Goal: Information Seeking & Learning: Learn about a topic

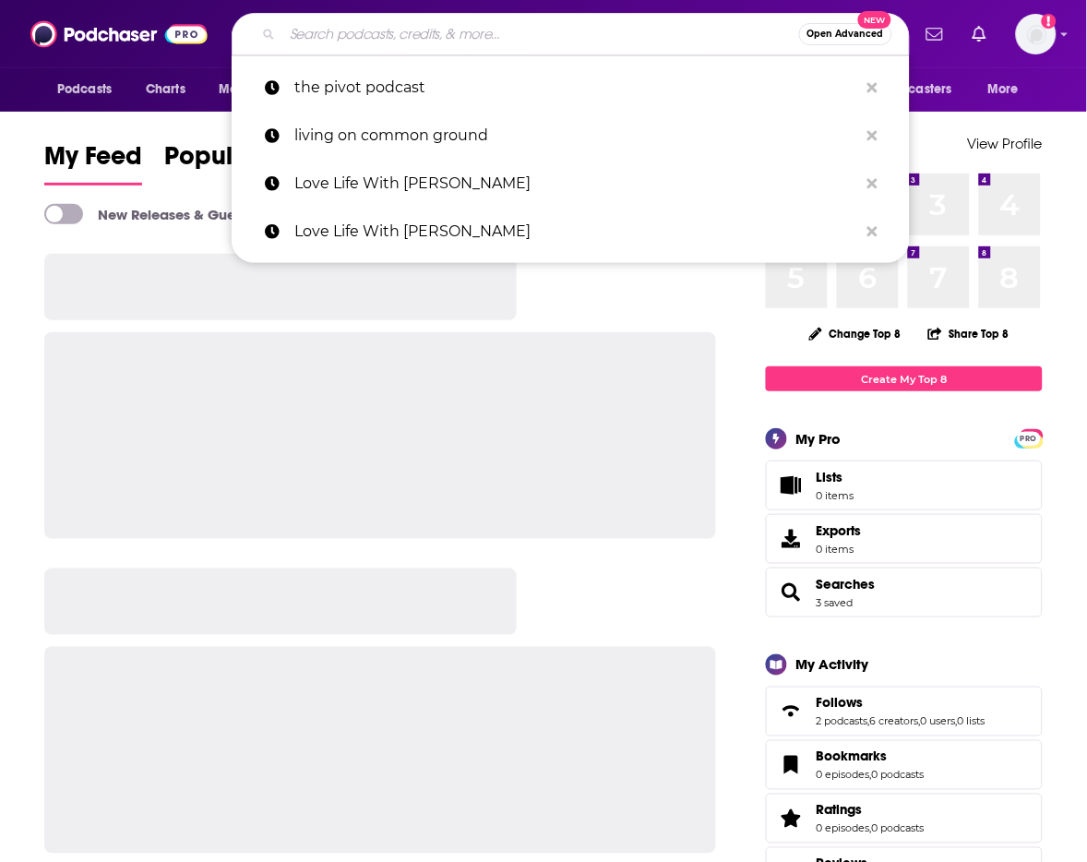
click at [354, 38] on input "Search podcasts, credits, & more..." at bounding box center [540, 34] width 517 height 30
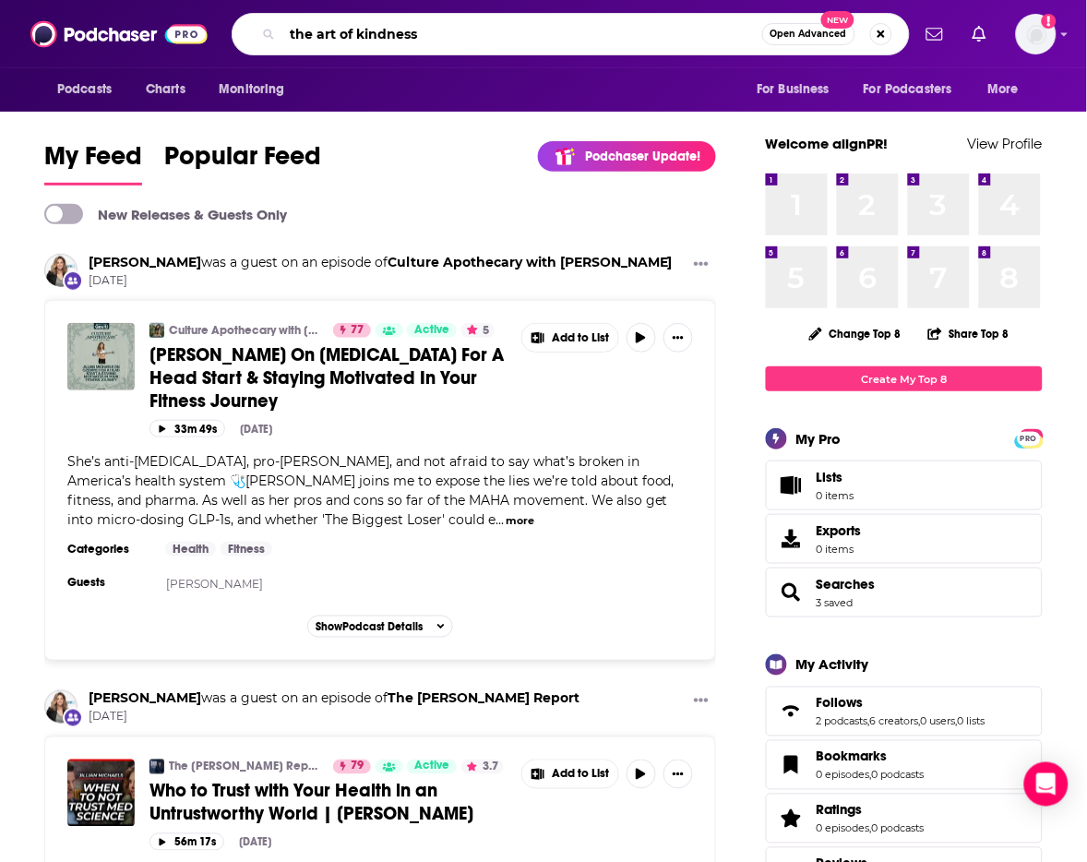
type input "the art of kindness"
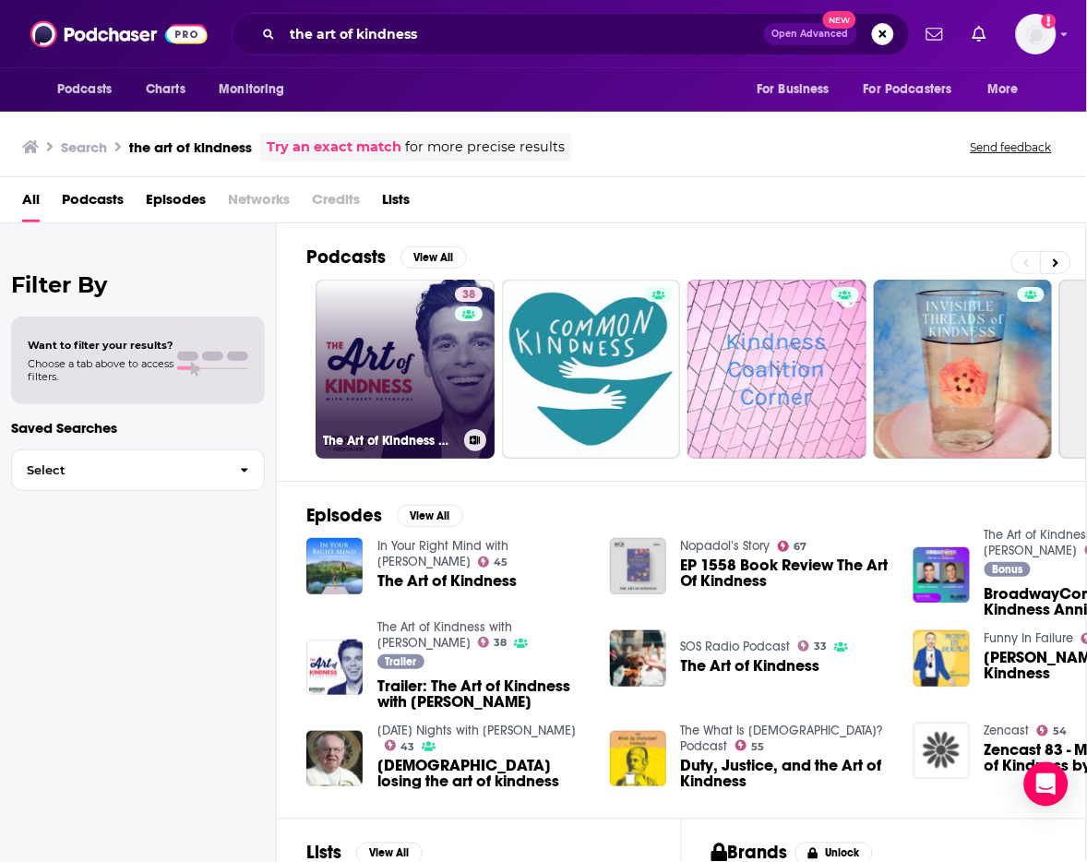
click at [402, 412] on link "38 The Art of Kindness with Robert Peterpaul" at bounding box center [405, 369] width 179 height 179
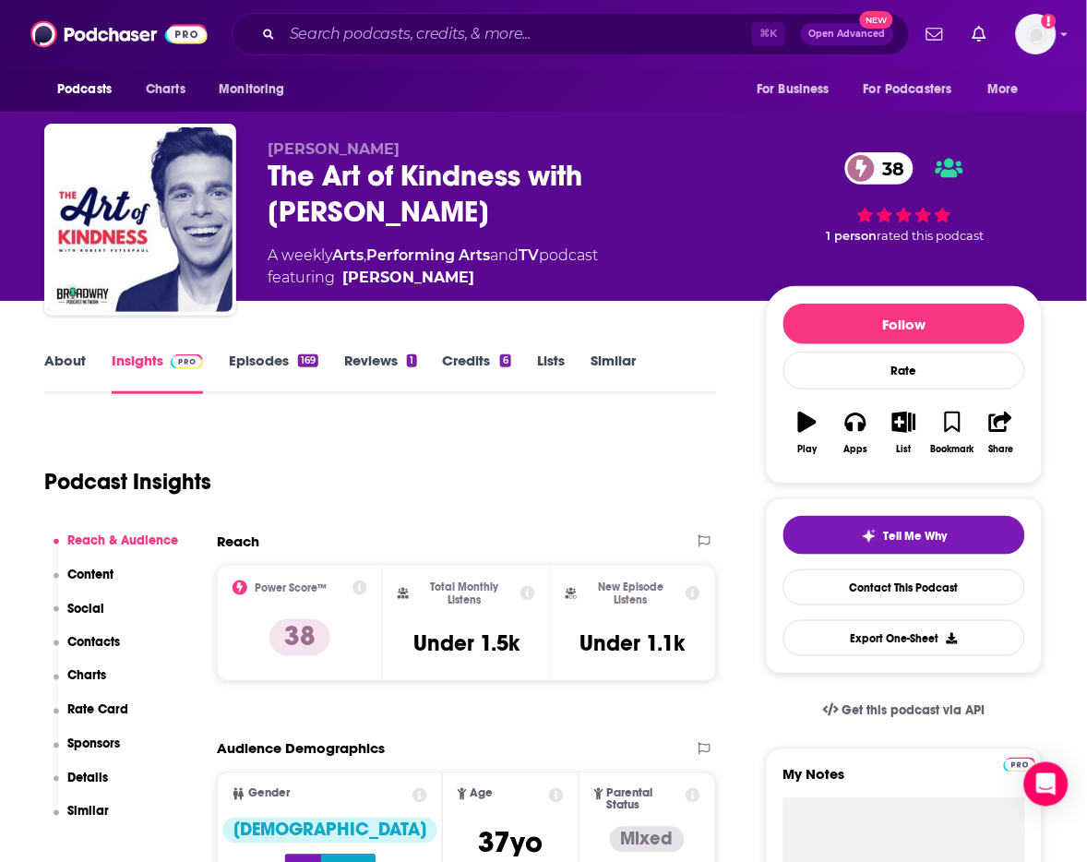
click at [76, 355] on link "About" at bounding box center [65, 373] width 42 height 42
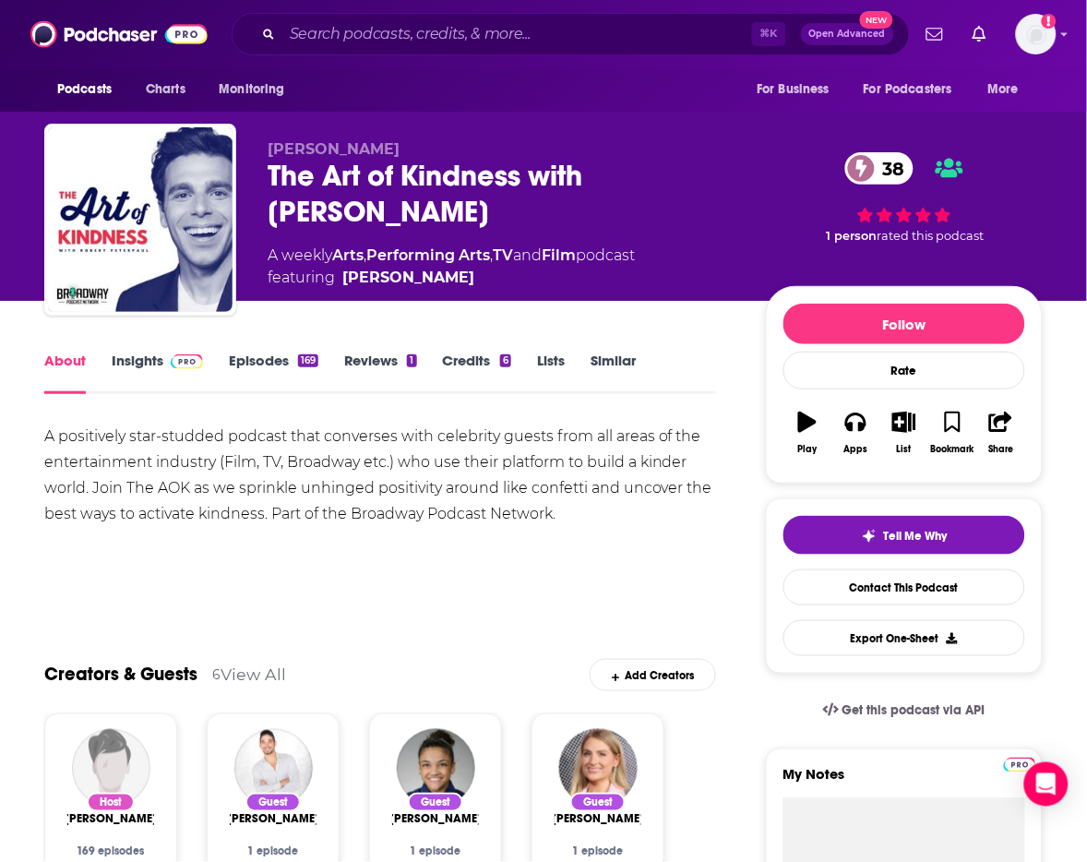
click at [279, 366] on link "Episodes 169" at bounding box center [273, 373] width 89 height 42
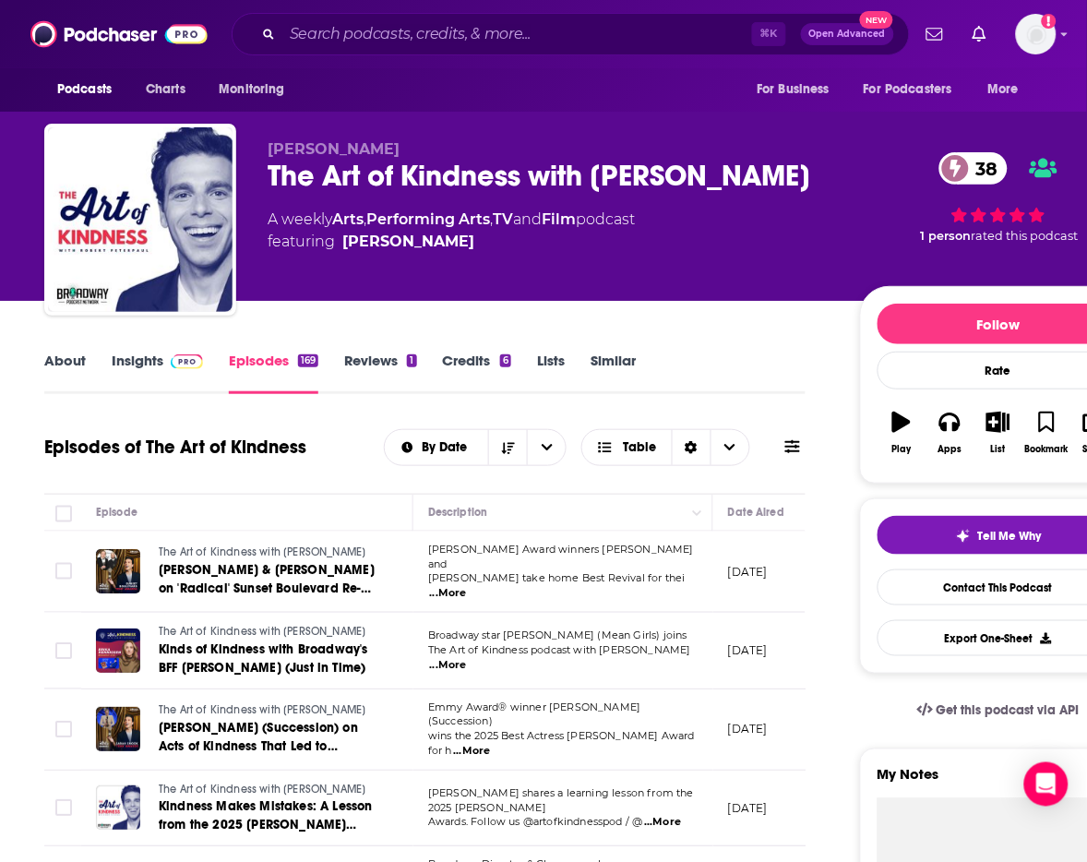
click at [467, 586] on span "...More" at bounding box center [448, 593] width 37 height 15
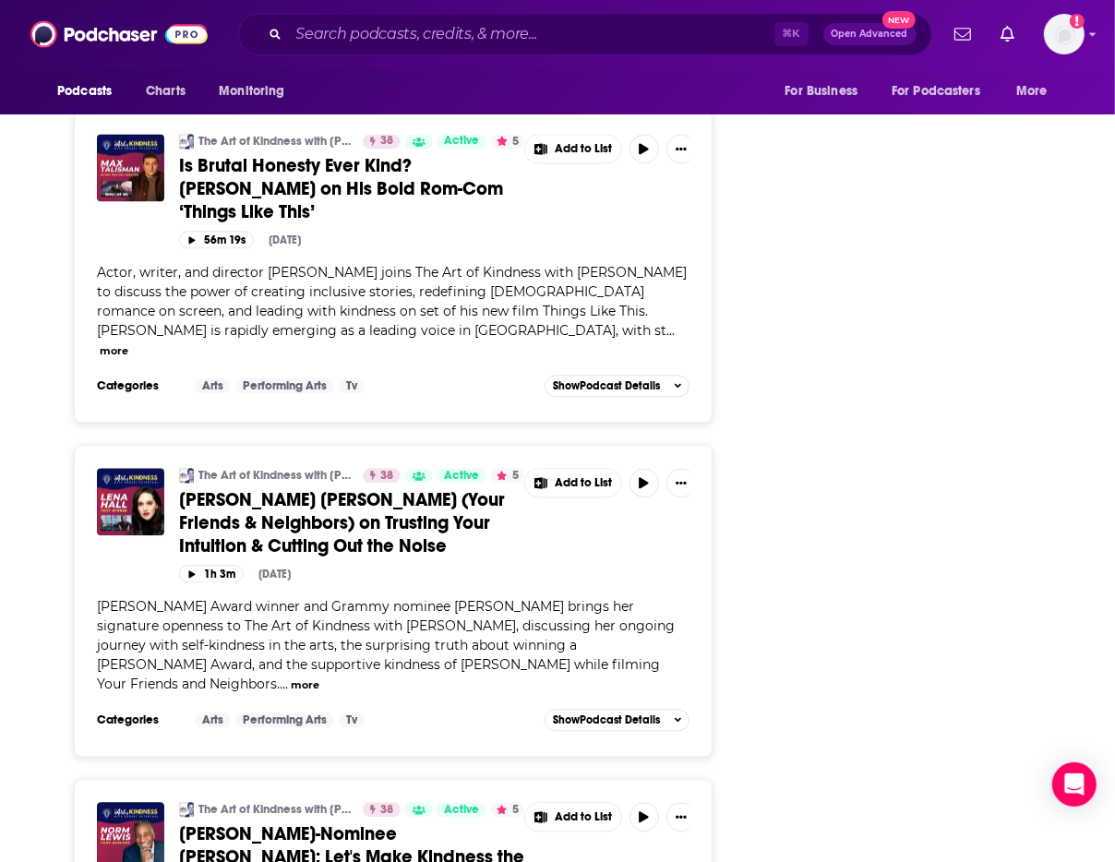
scroll to position [2636, 0]
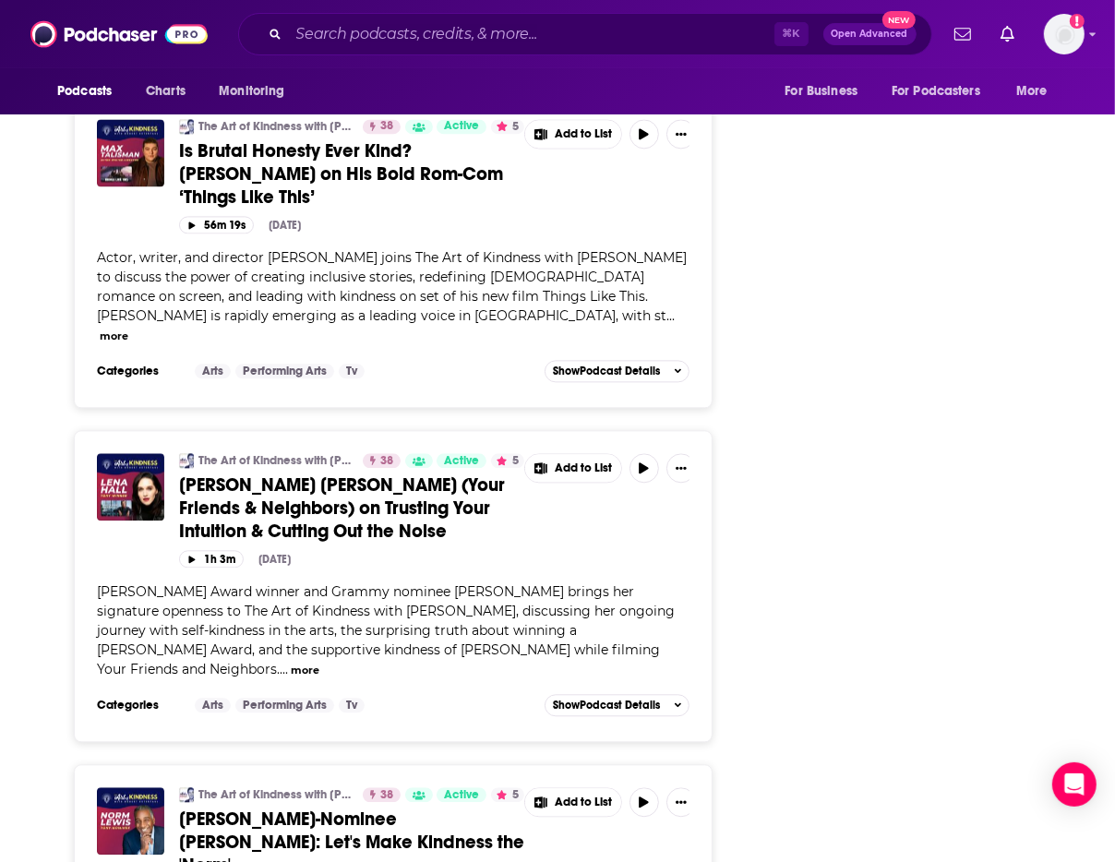
click at [319, 662] on button "more" at bounding box center [305, 670] width 29 height 16
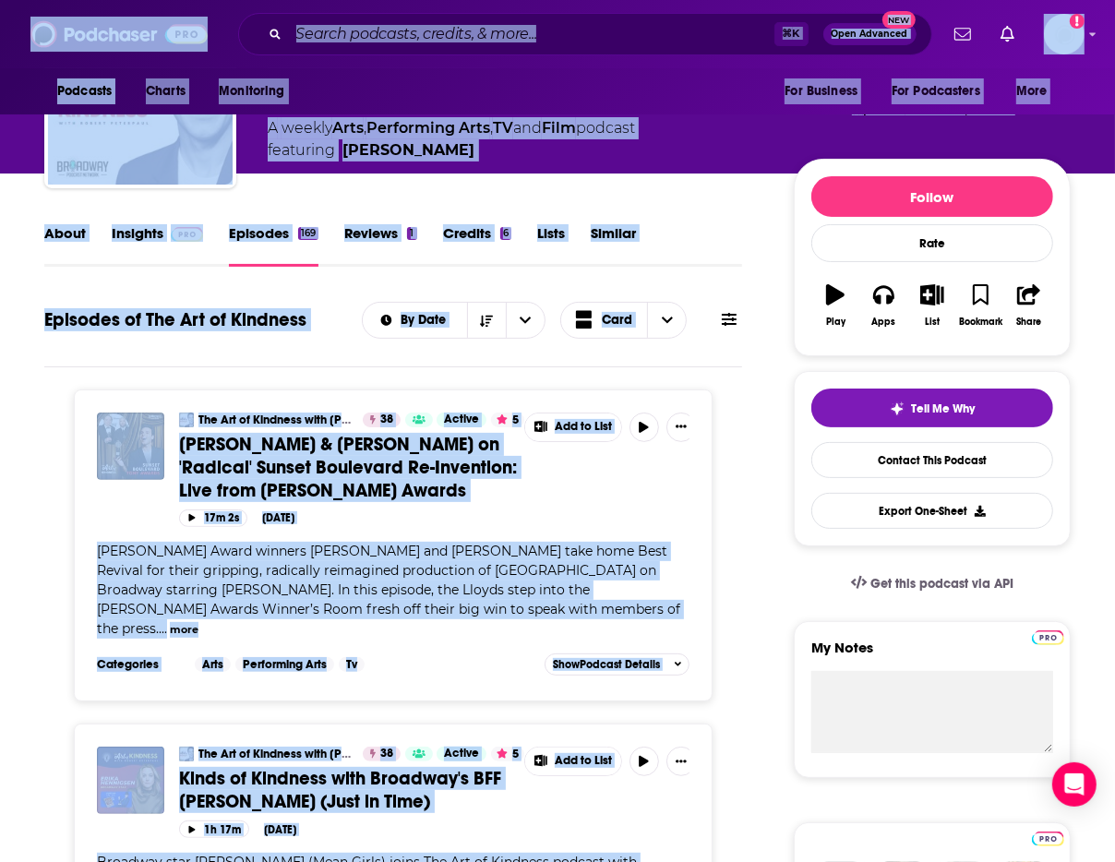
scroll to position [0, 0]
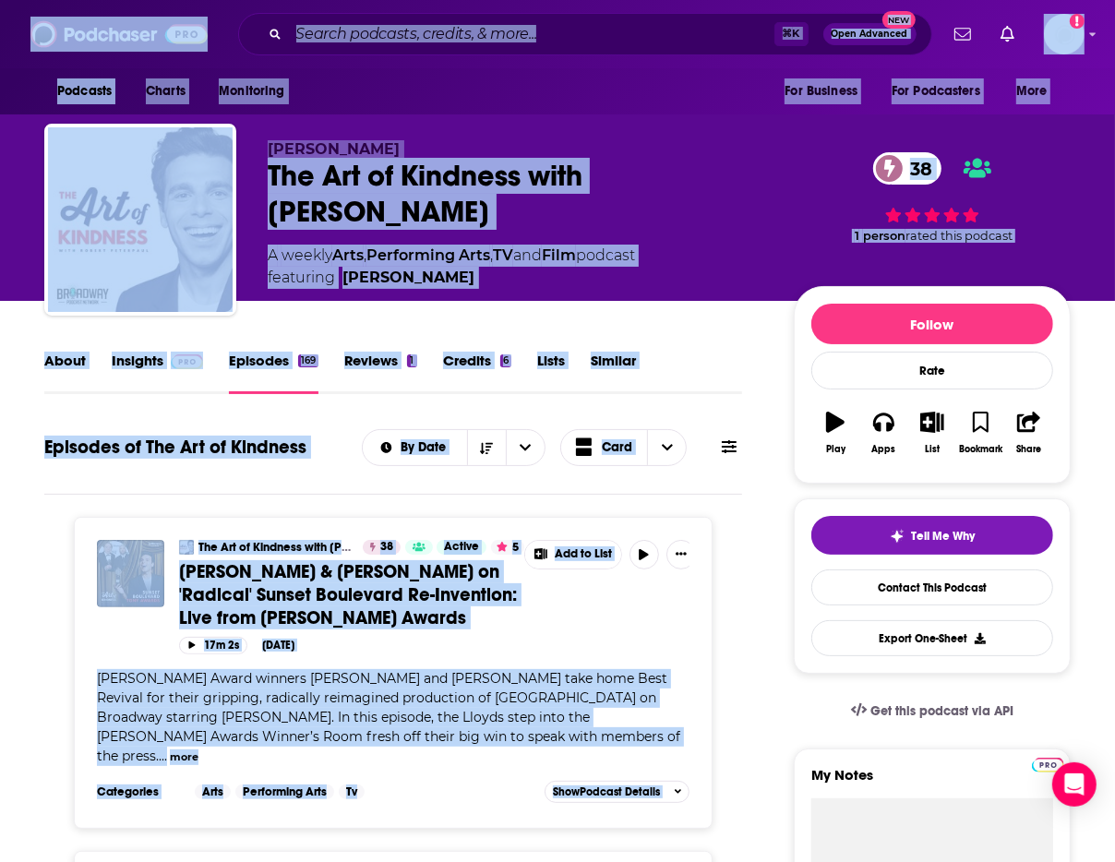
drag, startPoint x: 564, startPoint y: 343, endPoint x: 567, endPoint y: -82, distance: 425.4
click at [567, 0] on html "Podcasts Charts Monitoring ⌘ K Open Advanced New For Business For Podcasters Mo…" at bounding box center [557, 431] width 1115 height 862
drag, startPoint x: 1, startPoint y: 280, endPoint x: 741, endPoint y: 292, distance: 740.1
click at [741, 292] on div "Robert Peterpaul The Art of Kindness with Robert Peterpaul 38 A weekly Arts , P…" at bounding box center [669, 223] width 803 height 167
click at [722, 349] on div "About Insights Episodes 169 Reviews 1 Credits 6 Lists Similar" at bounding box center [393, 371] width 698 height 45
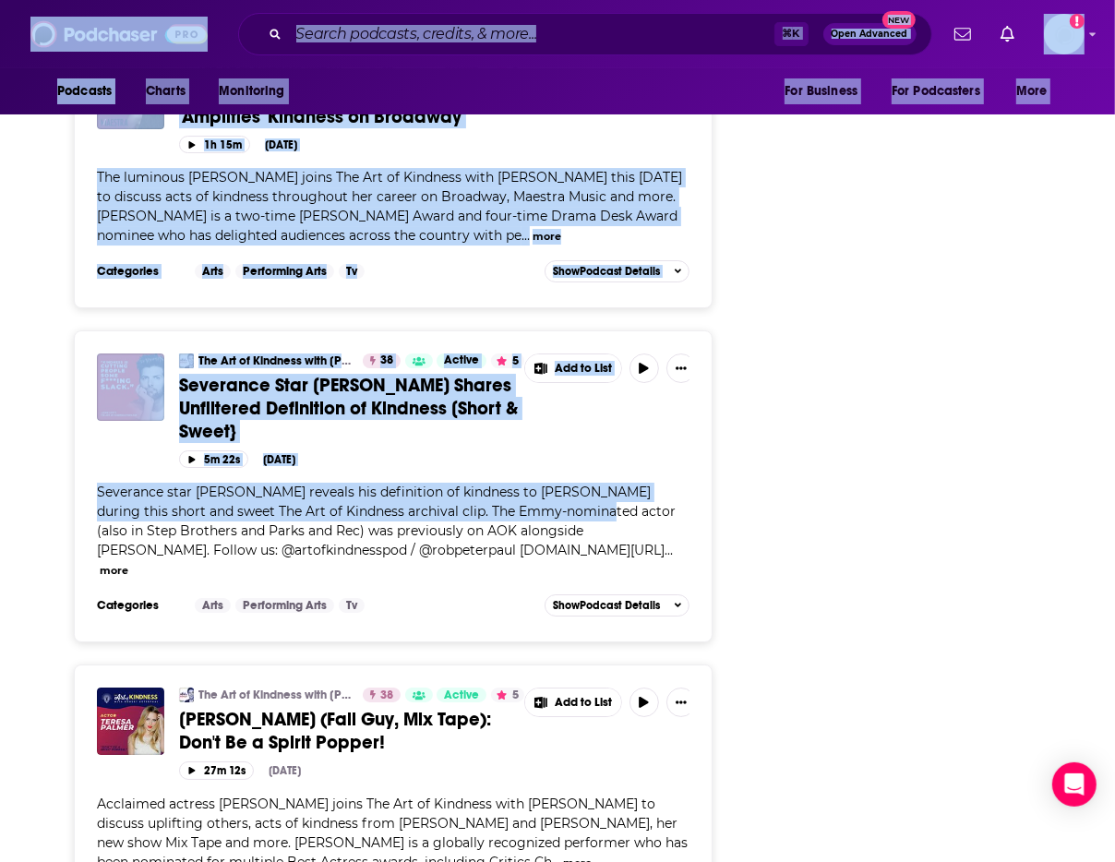
scroll to position [4275, 0]
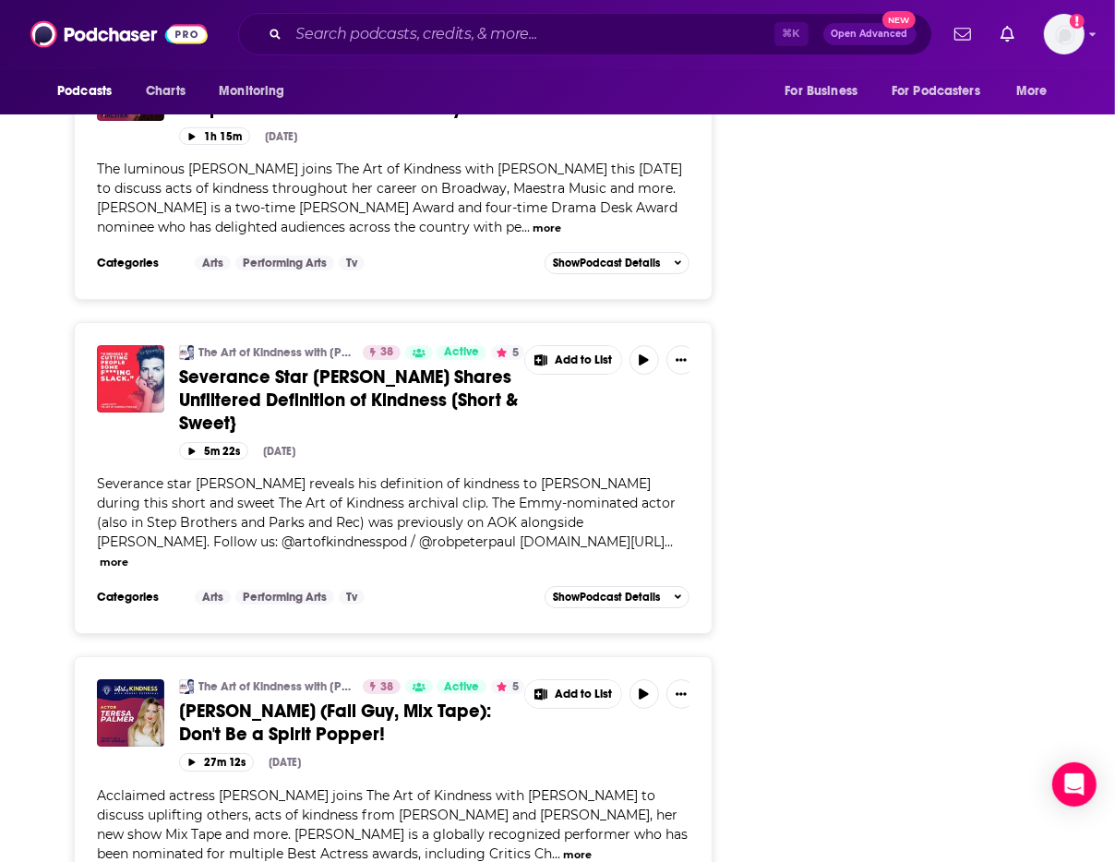
click at [526, 475] on span "Severance star Adam Scott reveals his definition of kindness to Robert Peterpau…" at bounding box center [386, 512] width 578 height 75
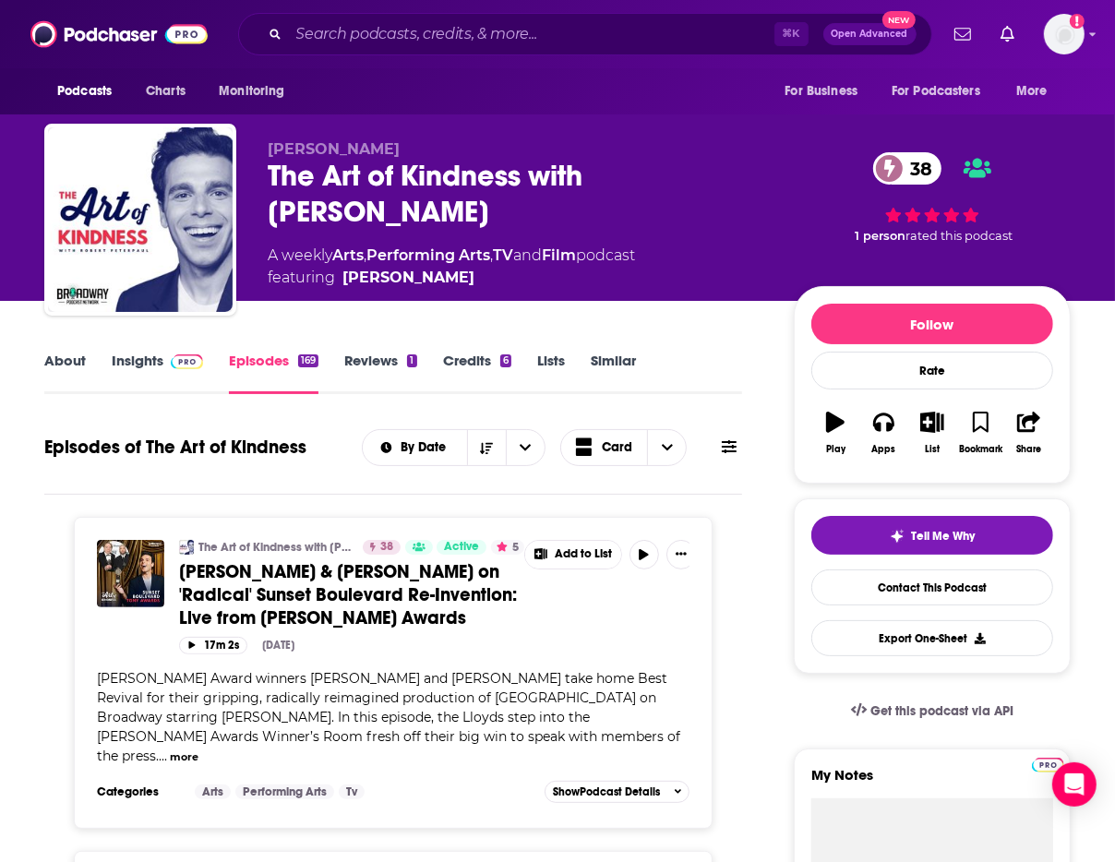
scroll to position [0, 0]
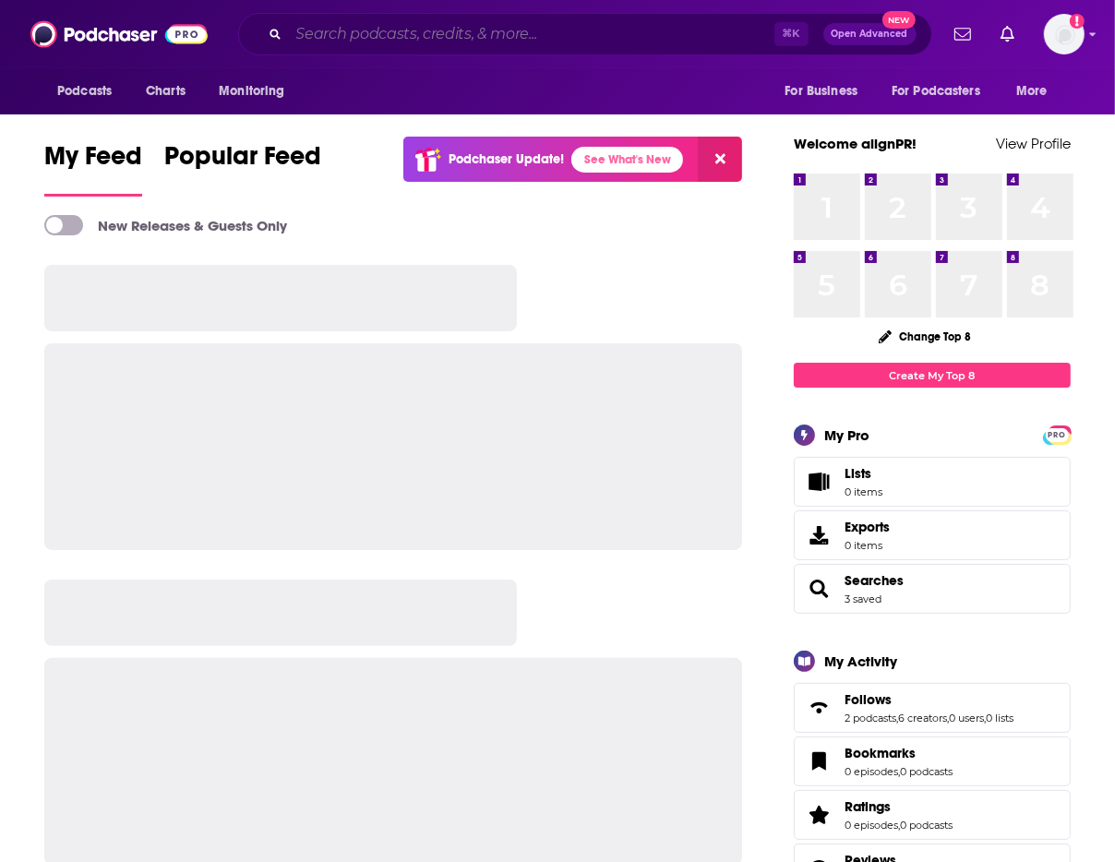
click at [468, 31] on input "Search podcasts, credits, & more..." at bounding box center [531, 34] width 485 height 30
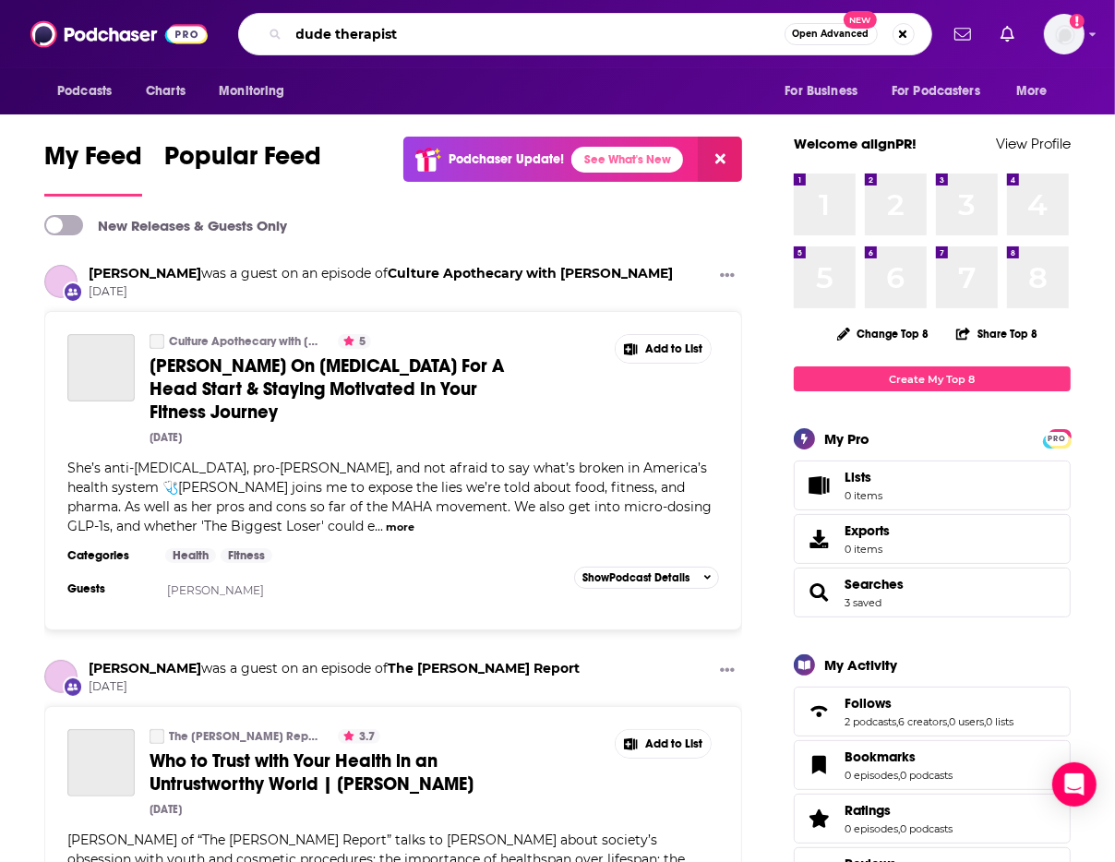
type input "dude therapist"
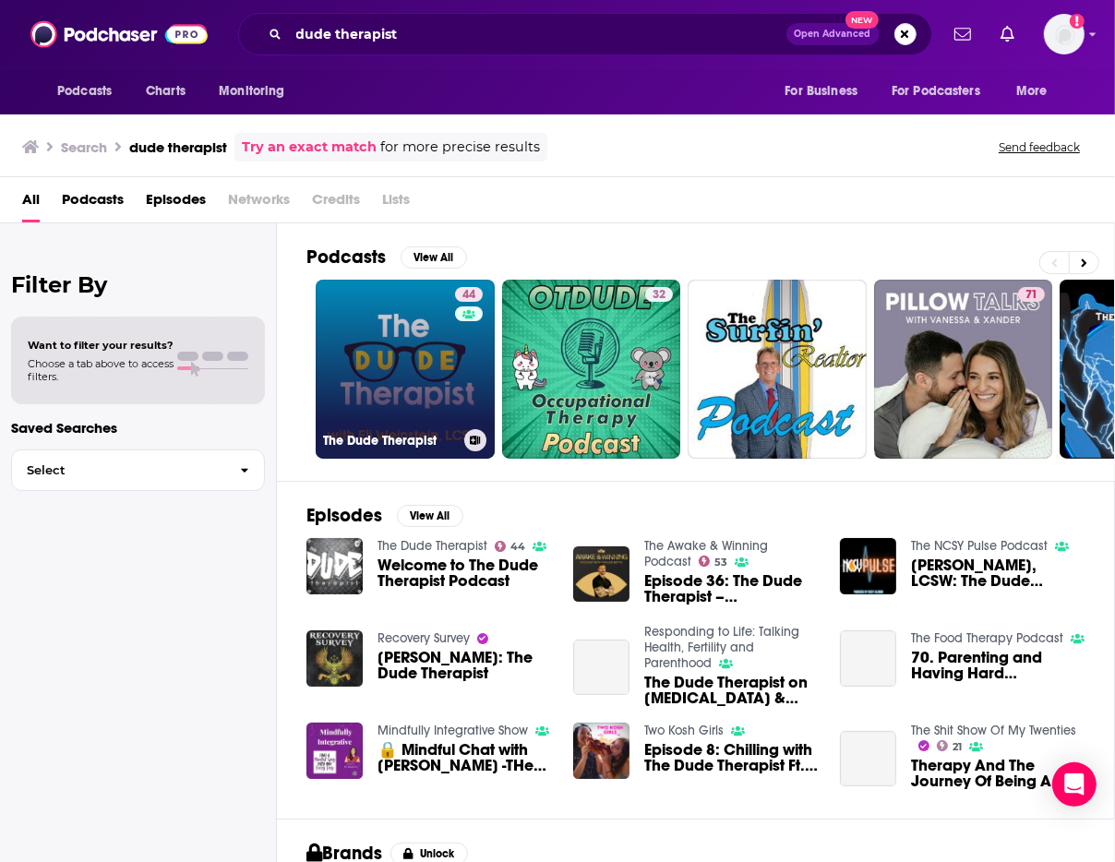
click at [449, 352] on link "44 The Dude Therapist" at bounding box center [405, 369] width 179 height 179
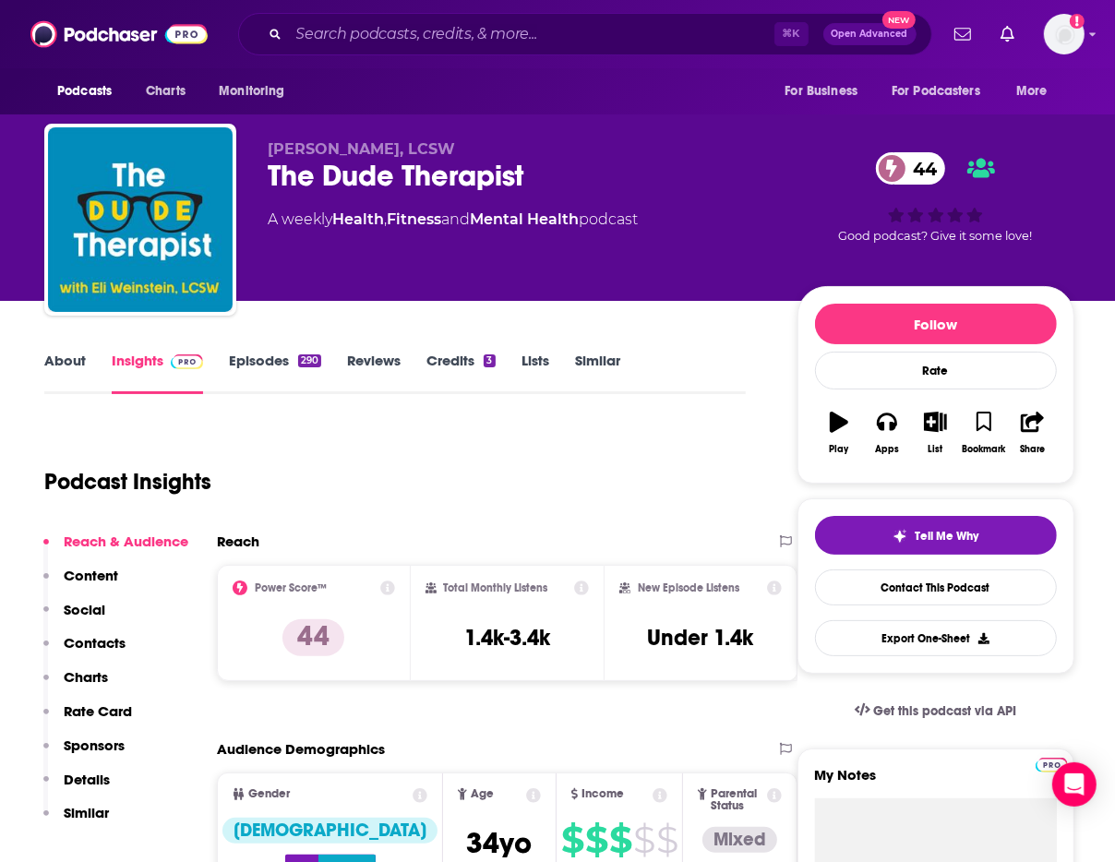
click at [72, 364] on link "About" at bounding box center [65, 373] width 42 height 42
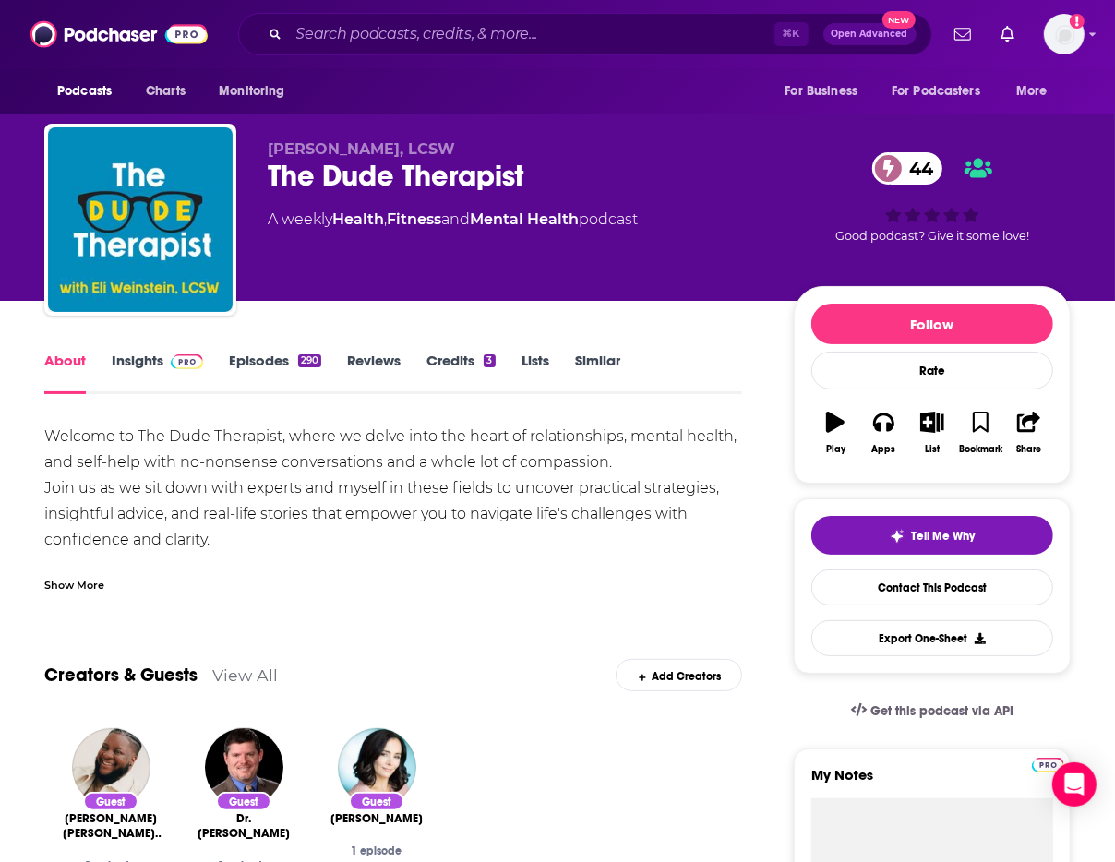
click at [88, 582] on div "Show More" at bounding box center [74, 584] width 60 height 18
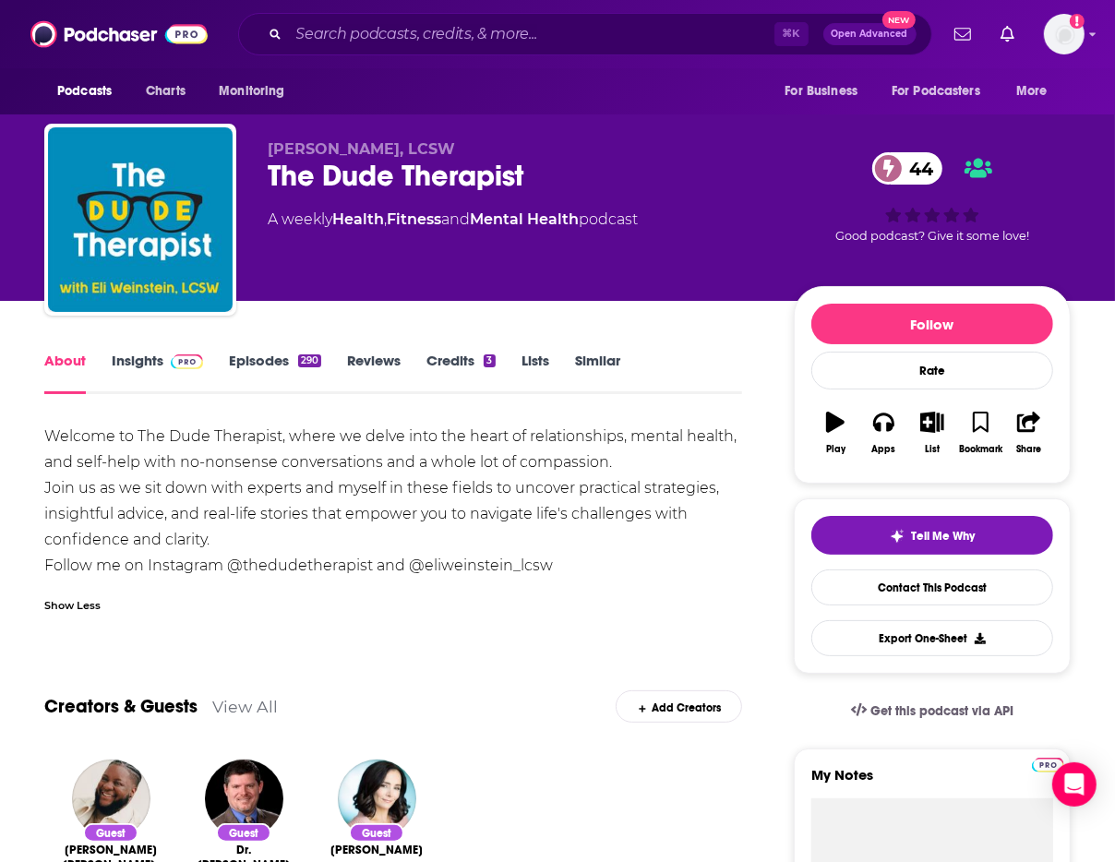
click at [285, 358] on link "Episodes 290" at bounding box center [275, 373] width 92 height 42
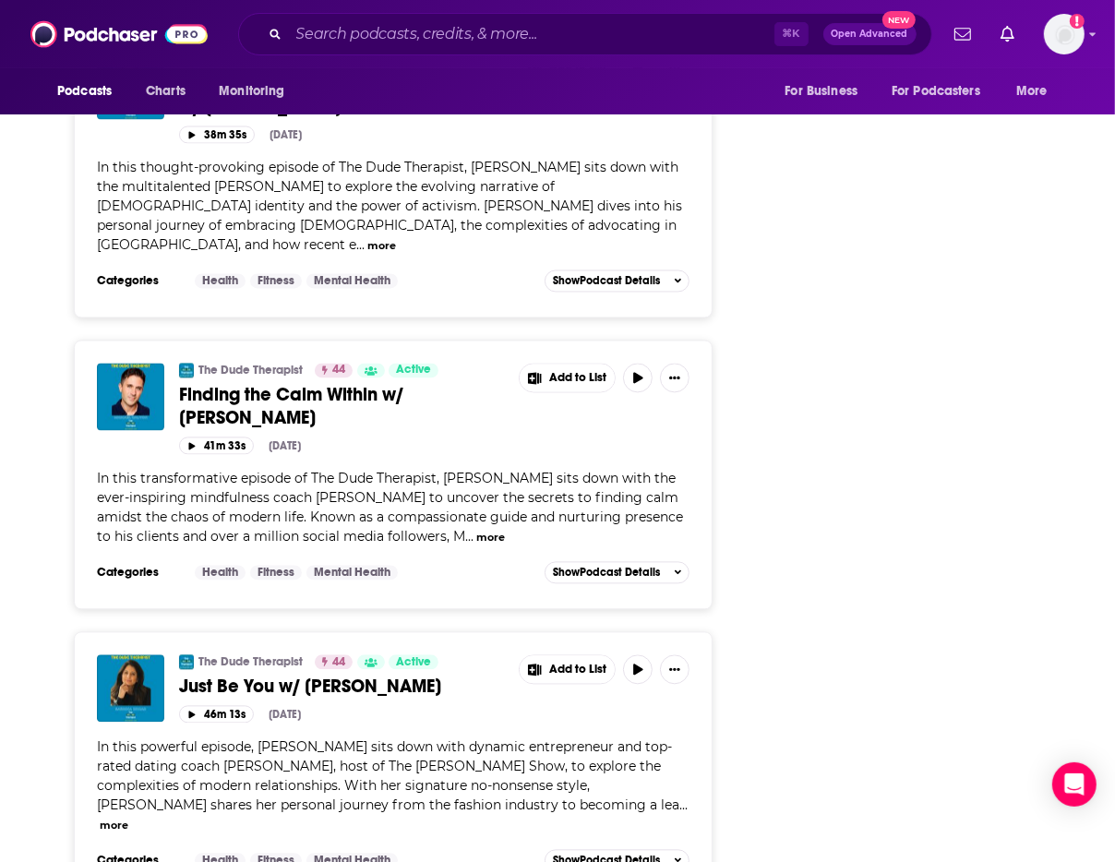
scroll to position [7118, 0]
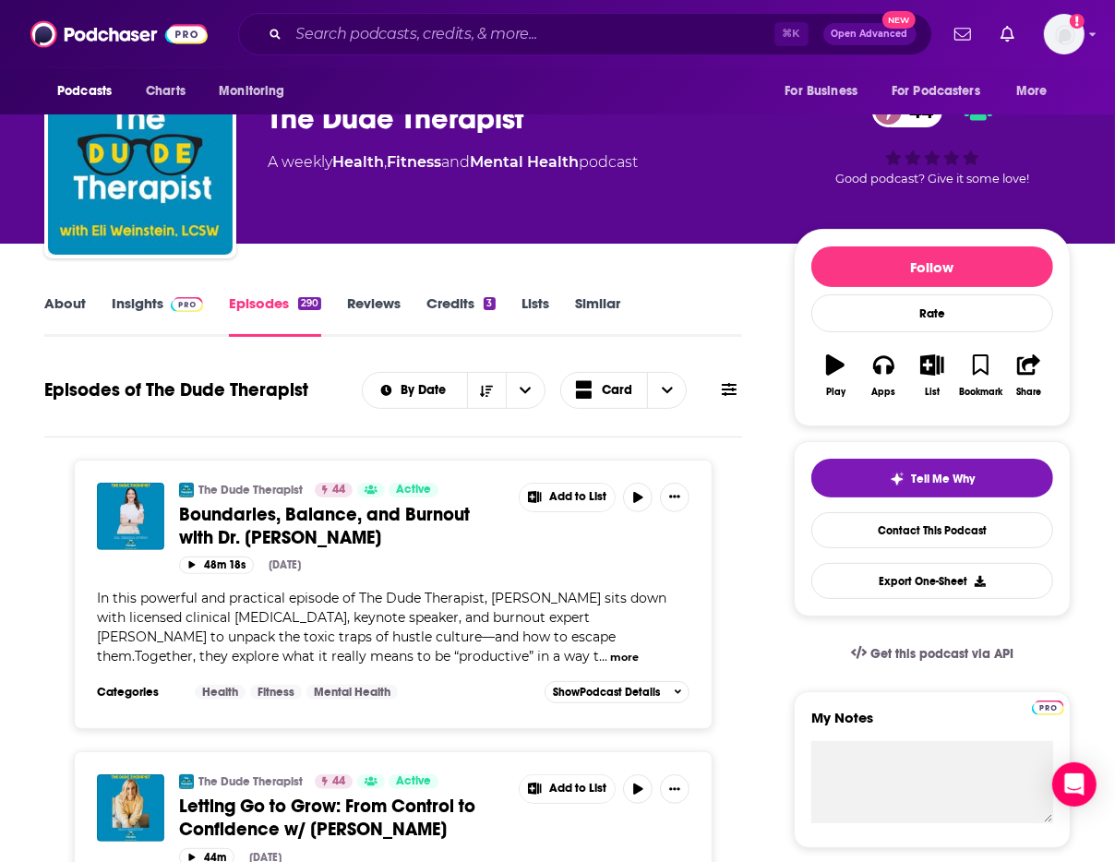
scroll to position [0, 0]
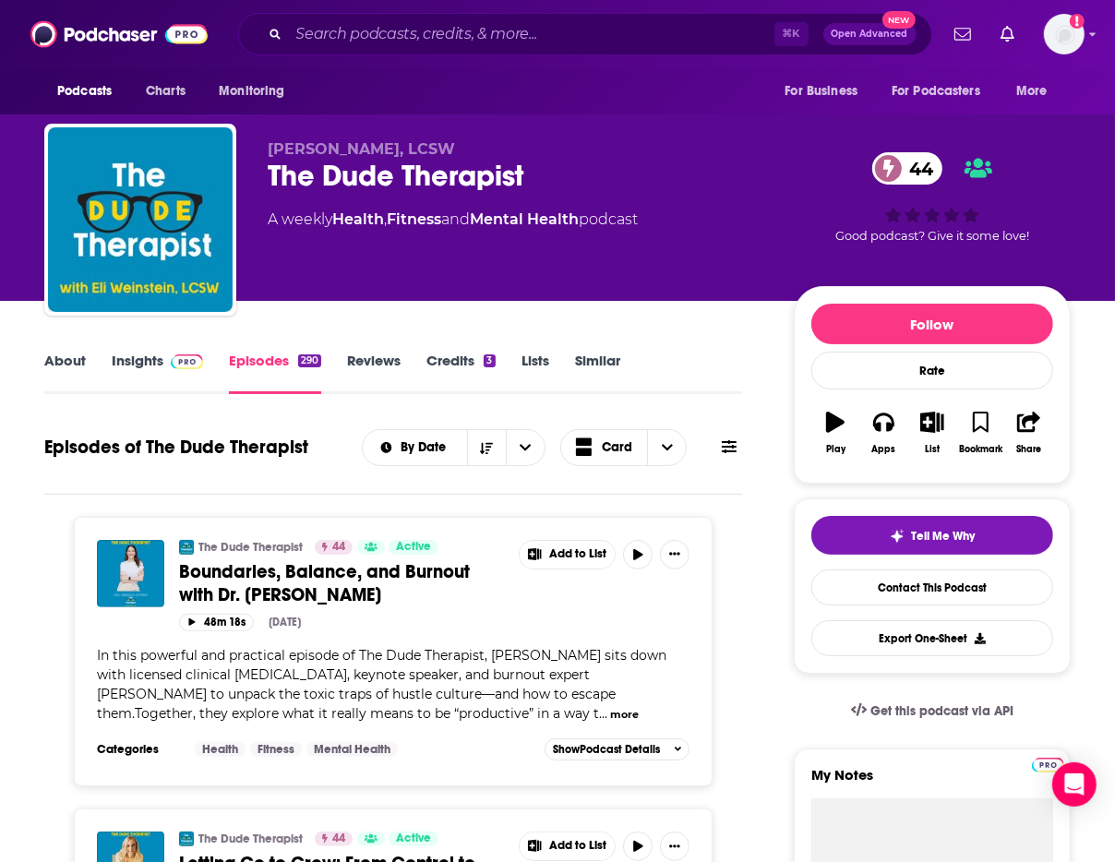
click at [60, 353] on link "About" at bounding box center [65, 373] width 42 height 42
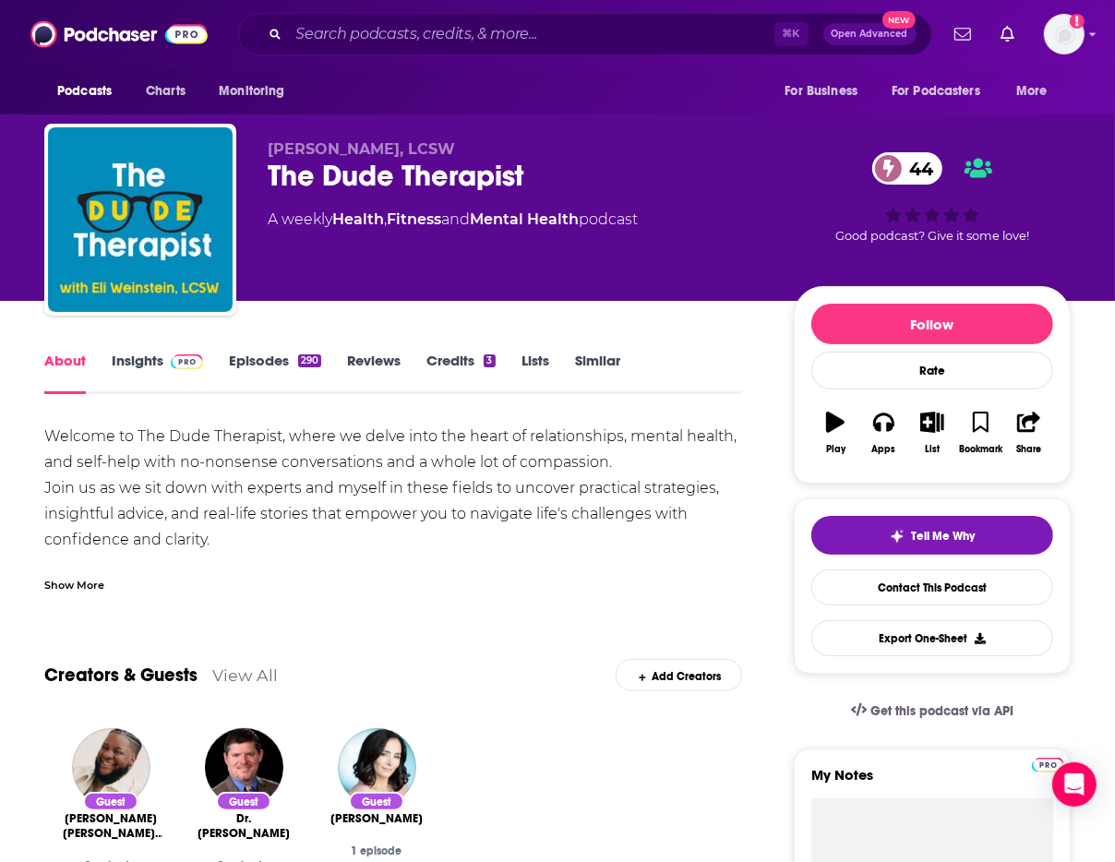
click at [91, 556] on div "Welcome to The Dude Therapist, where we delve into the heart of relationships, …" at bounding box center [393, 507] width 698 height 169
click at [89, 575] on div "Show More" at bounding box center [74, 584] width 60 height 18
